Goal: Find specific page/section: Find specific page/section

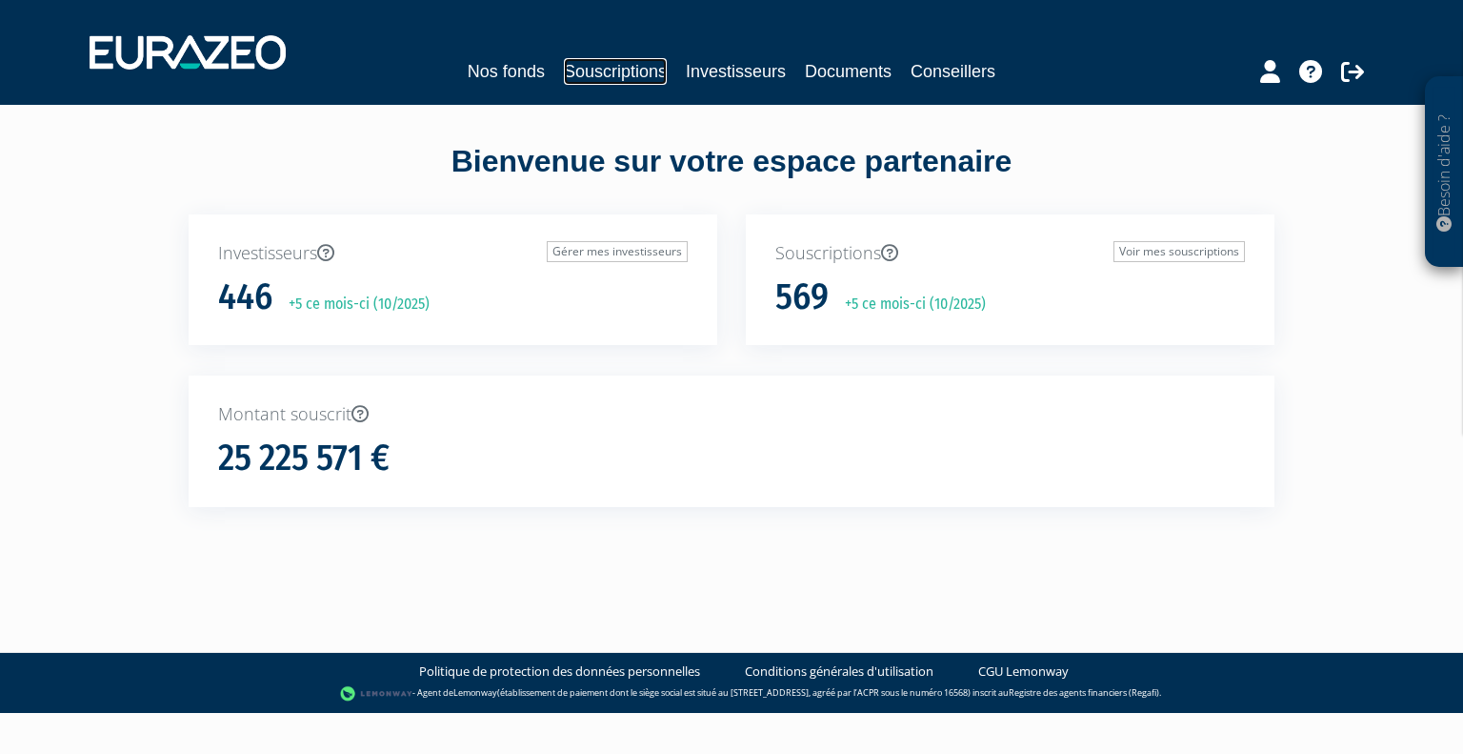
click at [598, 73] on link "Souscriptions" at bounding box center [615, 71] width 103 height 27
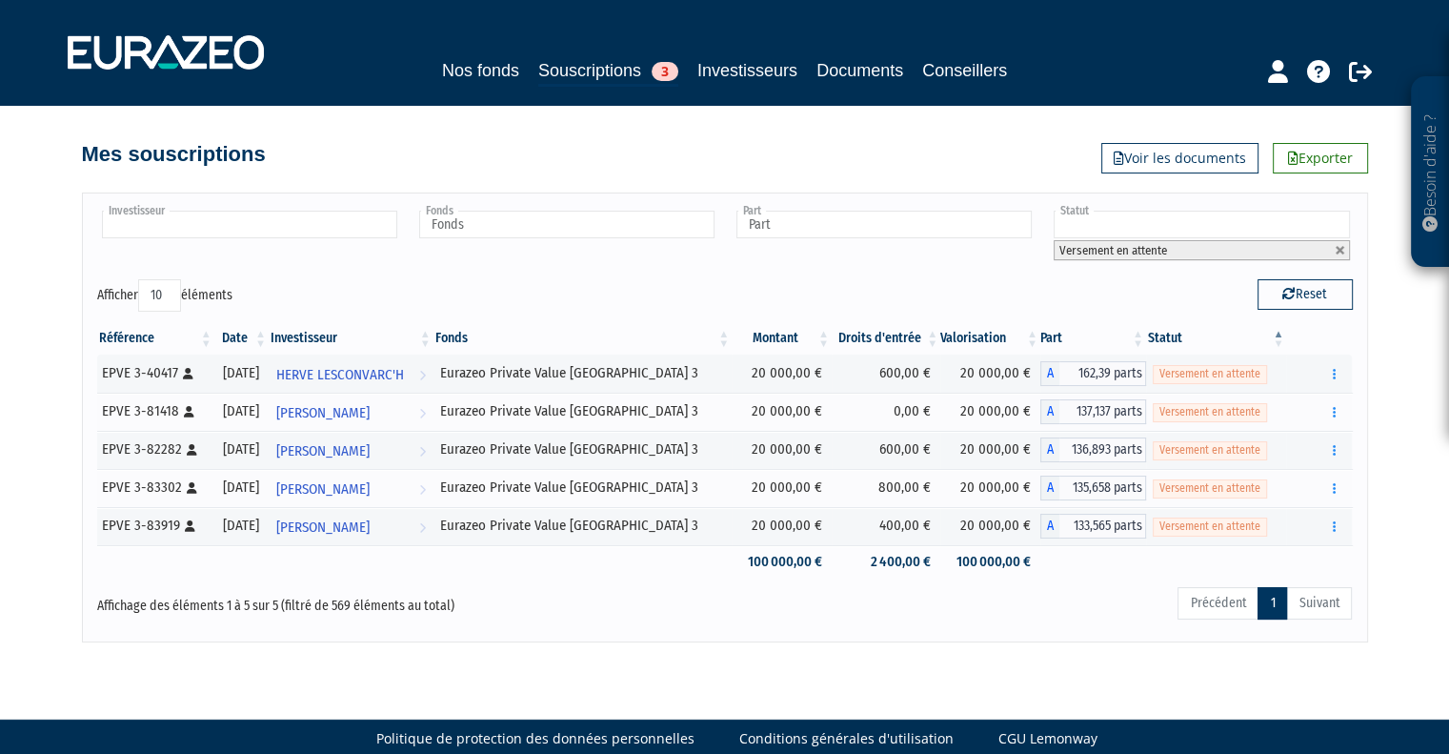
click at [225, 216] on input "text" at bounding box center [249, 225] width 295 height 28
type input "birl"
click at [186, 254] on em "BIRL" at bounding box center [227, 255] width 82 height 14
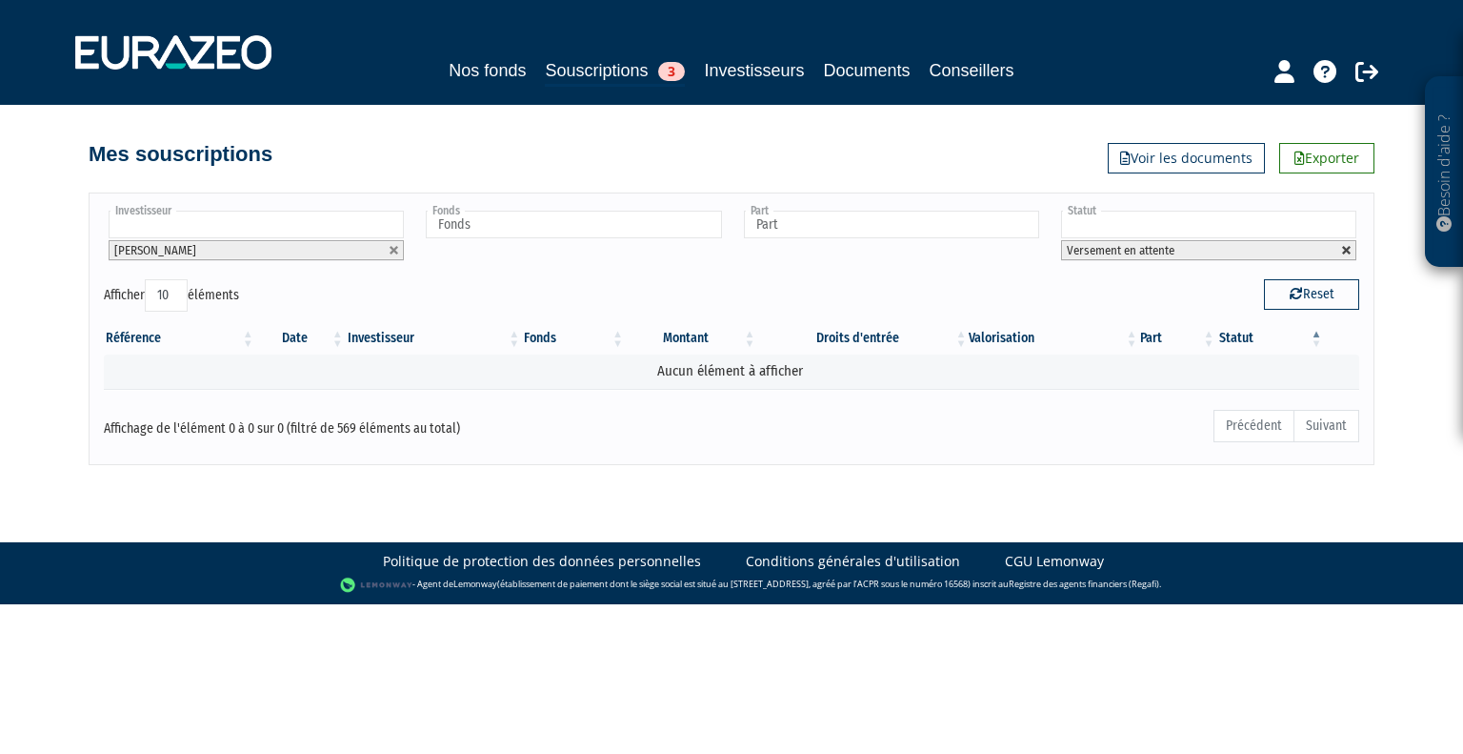
click at [1345, 248] on link at bounding box center [1346, 250] width 11 height 11
type input "Statut"
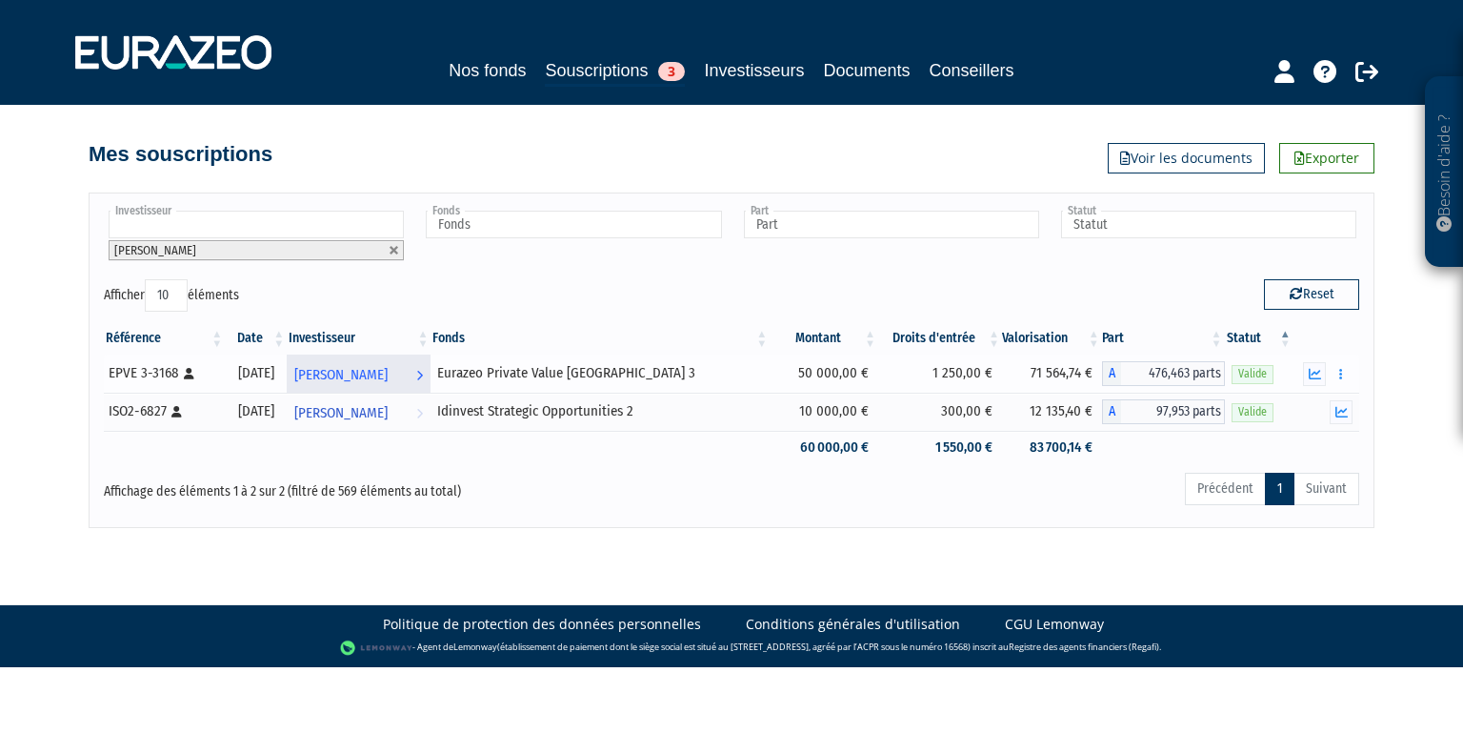
click at [423, 367] on icon at bounding box center [419, 374] width 7 height 35
click at [189, 371] on icon at bounding box center [189, 373] width 10 height 11
drag, startPoint x: 104, startPoint y: 373, endPoint x: 172, endPoint y: 365, distance: 69.1
click at [172, 365] on td "EPVE 3-3168 [Français] Personne physique" at bounding box center [164, 373] width 121 height 38
copy div "EPVE 3-3168"
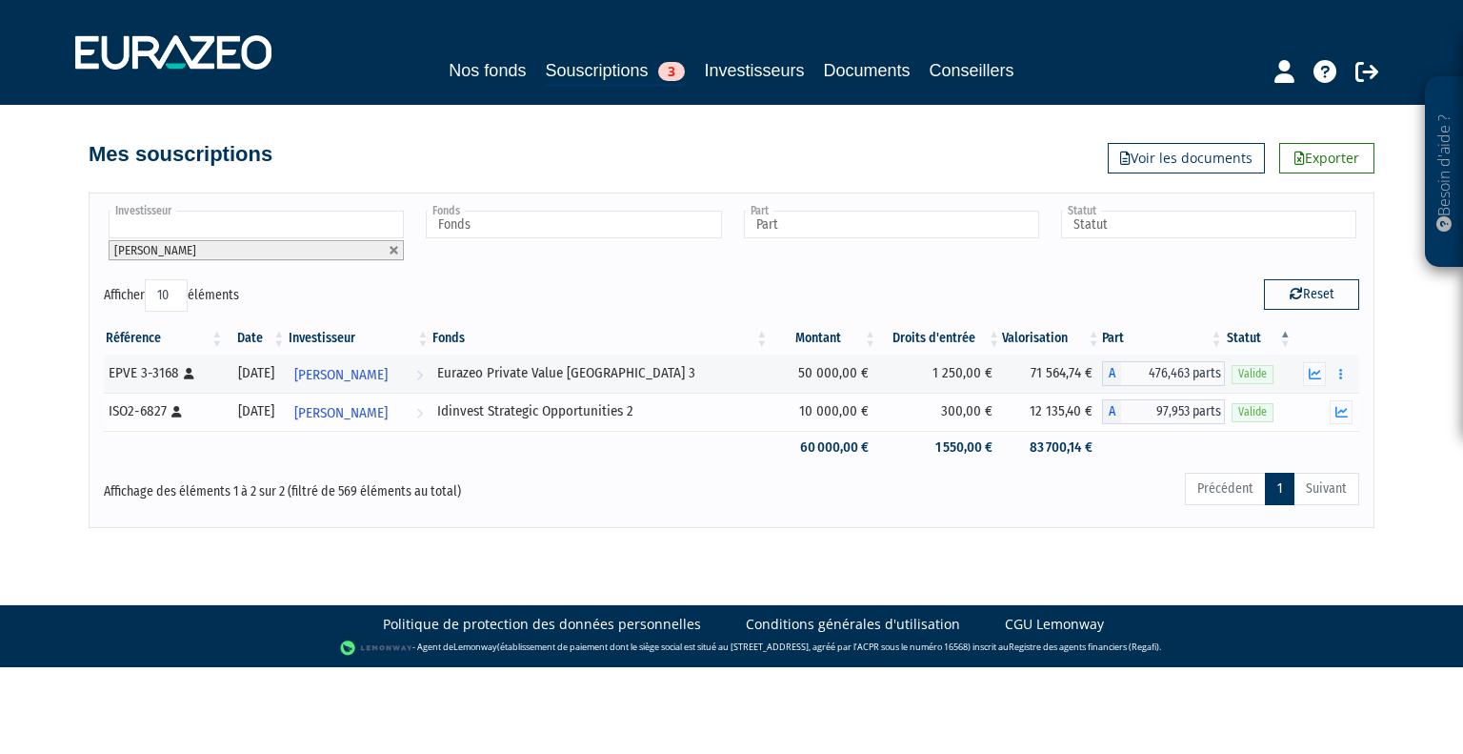
click at [111, 410] on div "ISO2-6827 [Français] Personne physique" at bounding box center [164, 411] width 110 height 20
drag, startPoint x: 103, startPoint y: 407, endPoint x: 163, endPoint y: 407, distance: 60.0
click at [163, 407] on td "ISO2-6827 [Français] Personne physique" at bounding box center [164, 411] width 121 height 38
copy div "ISO2-6827"
click at [1341, 370] on icon "button" at bounding box center [1340, 374] width 3 height 12
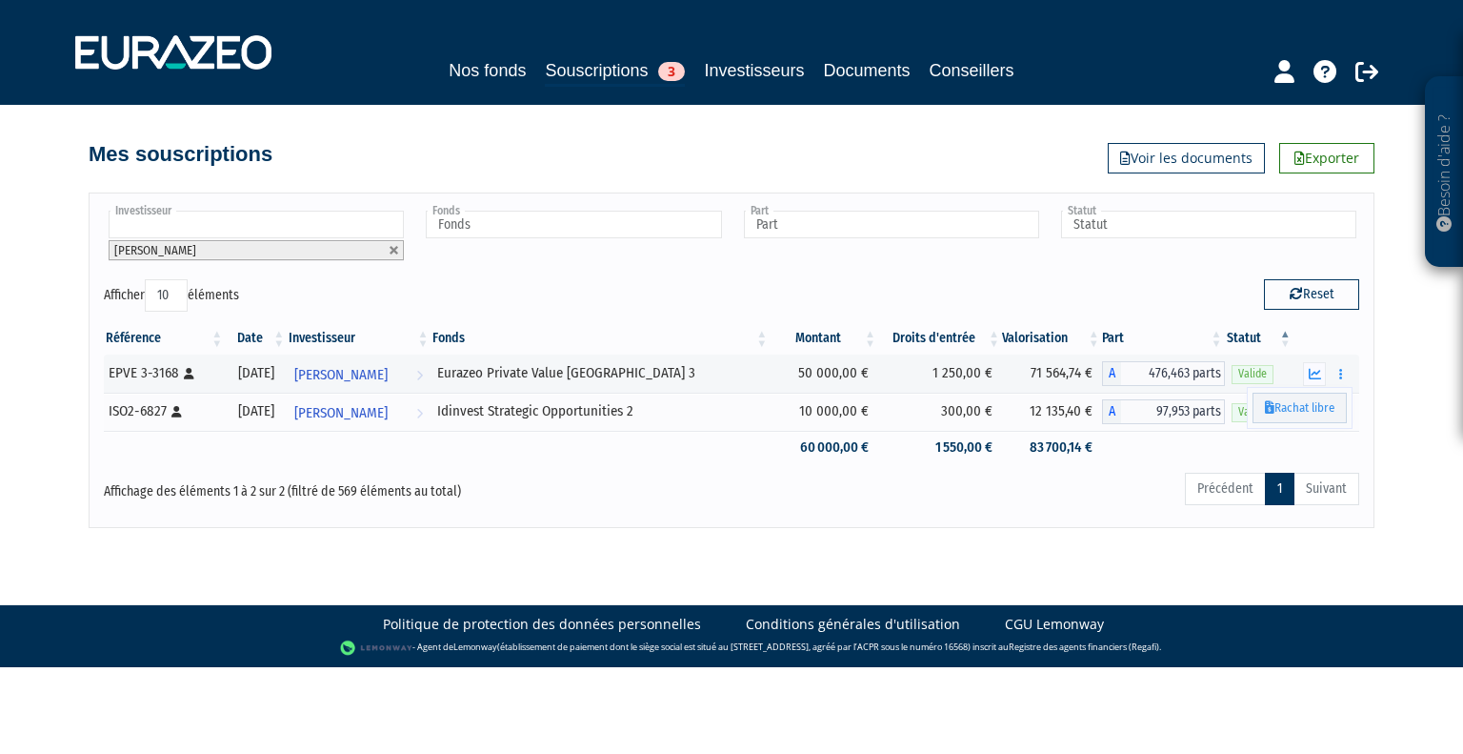
click at [1383, 352] on div "Besoin d'aide ? × J'ai besoin d'aide Si vous avez une question à propos du fonc…" at bounding box center [731, 264] width 1463 height 528
click at [1387, 411] on div "Besoin d'aide ? × J'ai besoin d'aide Si vous avez une question à propos du fonc…" at bounding box center [731, 264] width 1463 height 528
click at [1331, 452] on td at bounding box center [1327, 447] width 66 height 33
click at [1041, 494] on div "Précédent 1 Suivant" at bounding box center [999, 492] width 720 height 42
click at [1280, 441] on td at bounding box center [1259, 447] width 69 height 33
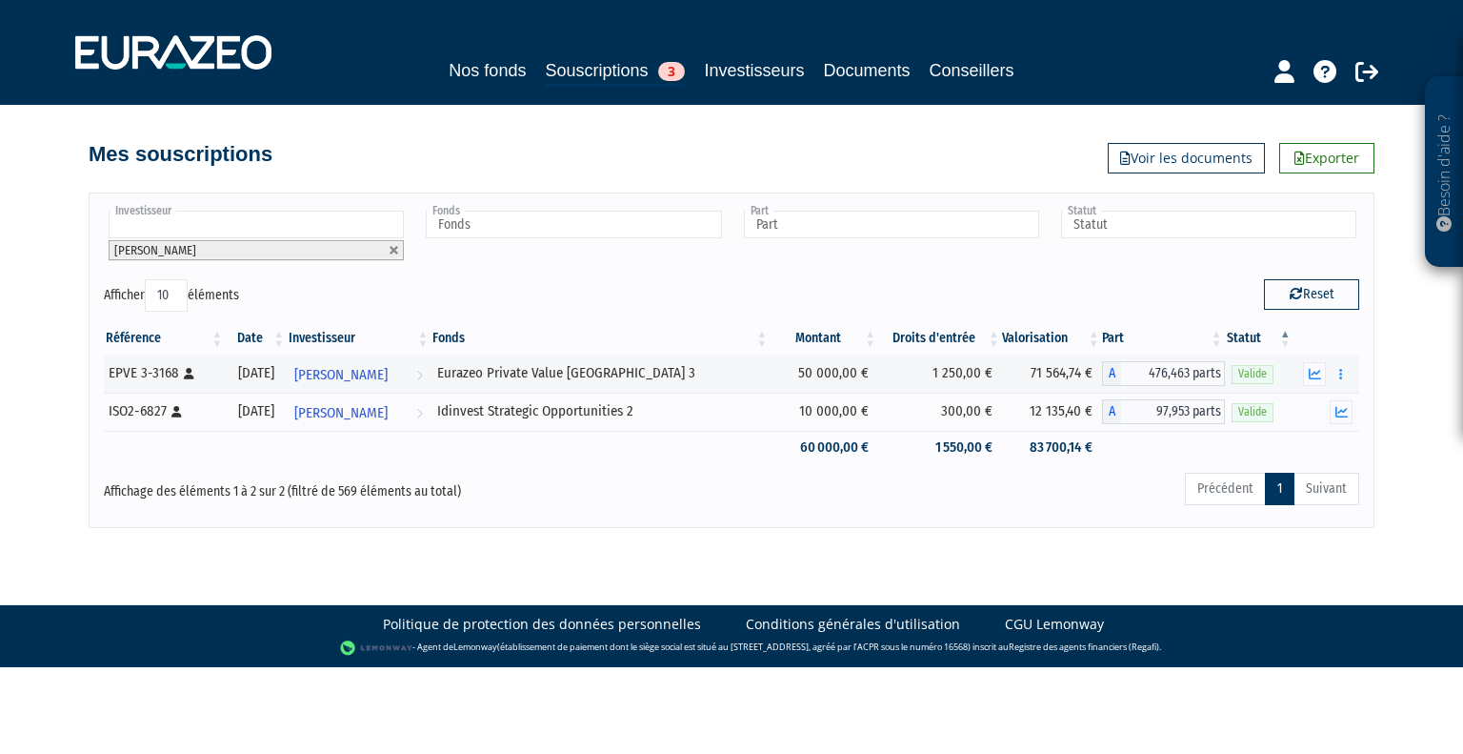
click at [582, 471] on div "Affichage des éléments 1 à 2 sur 2 (filtré de 569 éléments au total)" at bounding box center [357, 486] width 507 height 30
click at [653, 472] on div "Précédent 1 Suivant" at bounding box center [999, 492] width 720 height 42
